Goal: Task Accomplishment & Management: Manage account settings

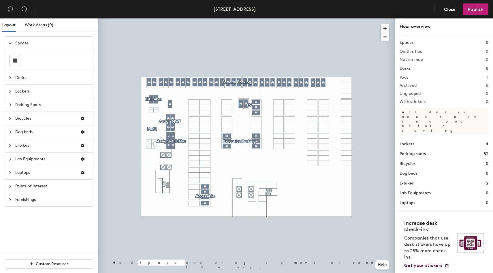
click at [28, 163] on span "Lab Equipments" at bounding box center [45, 159] width 61 height 13
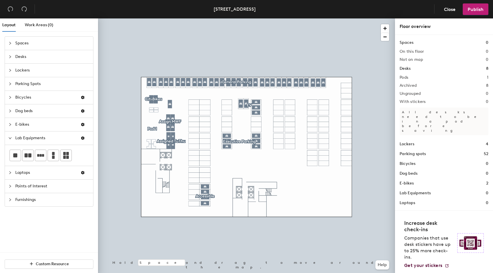
click at [22, 143] on span "Lab Equipments" at bounding box center [45, 138] width 61 height 13
click at [24, 100] on span "Bicycles" at bounding box center [45, 97] width 61 height 13
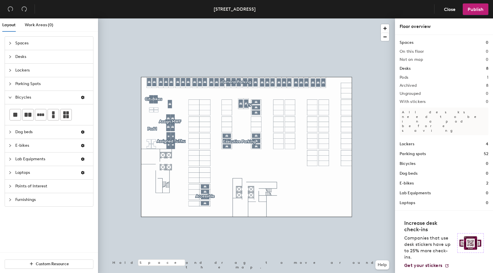
click at [25, 130] on span "Dog beds" at bounding box center [45, 132] width 61 height 13
click at [32, 173] on span "Laptops" at bounding box center [45, 172] width 61 height 13
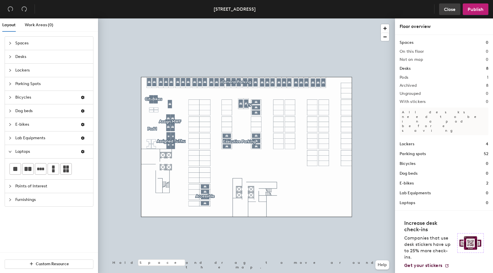
click at [448, 14] on button "Close" at bounding box center [449, 9] width 21 height 12
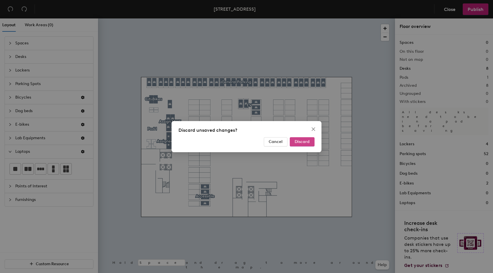
click at [307, 141] on span "Discard" at bounding box center [302, 141] width 15 height 5
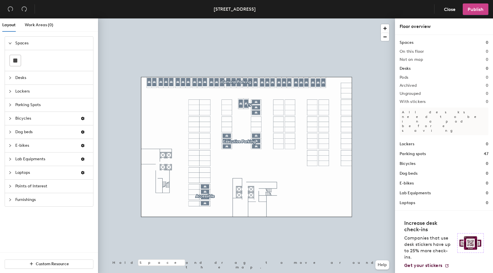
click at [476, 12] on span "Publish" at bounding box center [476, 9] width 16 height 5
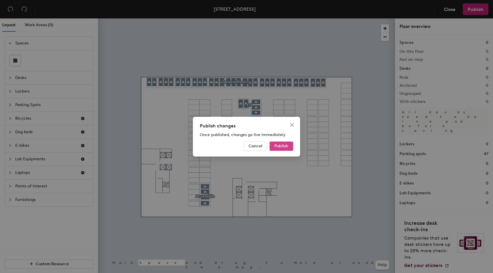
click at [282, 143] on button "Publish" at bounding box center [282, 146] width 24 height 9
